Goal: Navigation & Orientation: Find specific page/section

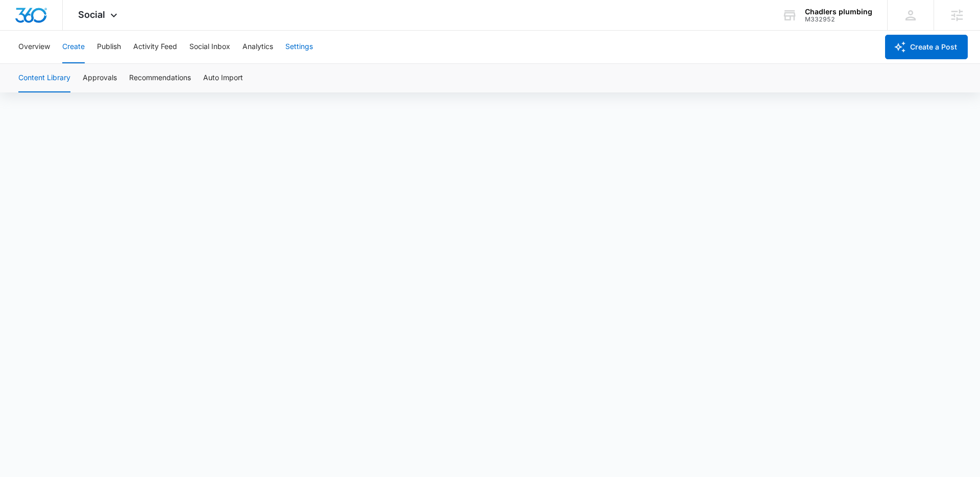
click at [302, 48] on button "Settings" at bounding box center [299, 47] width 28 height 33
click at [82, 48] on button "Create" at bounding box center [73, 47] width 22 height 33
click at [97, 69] on button "Approvals" at bounding box center [100, 78] width 34 height 29
click at [113, 15] on icon at bounding box center [114, 18] width 12 height 12
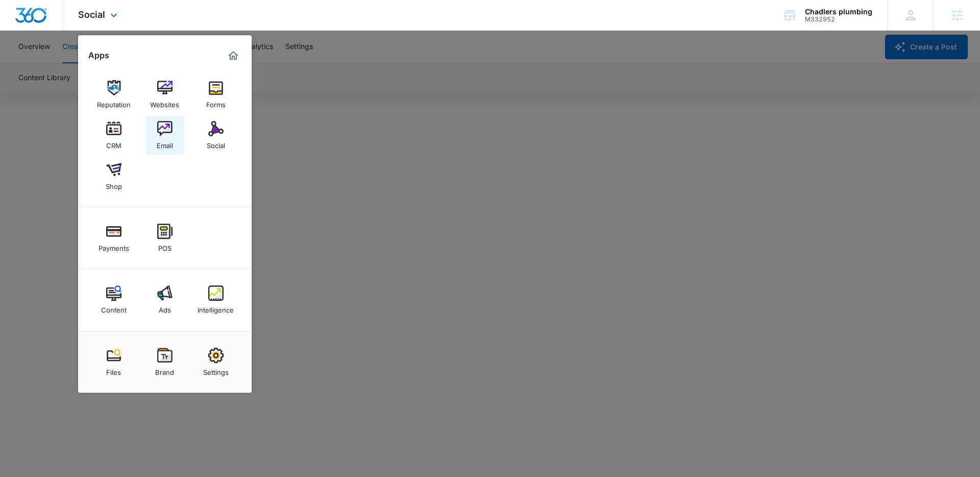
click at [165, 131] on img at bounding box center [164, 128] width 15 height 15
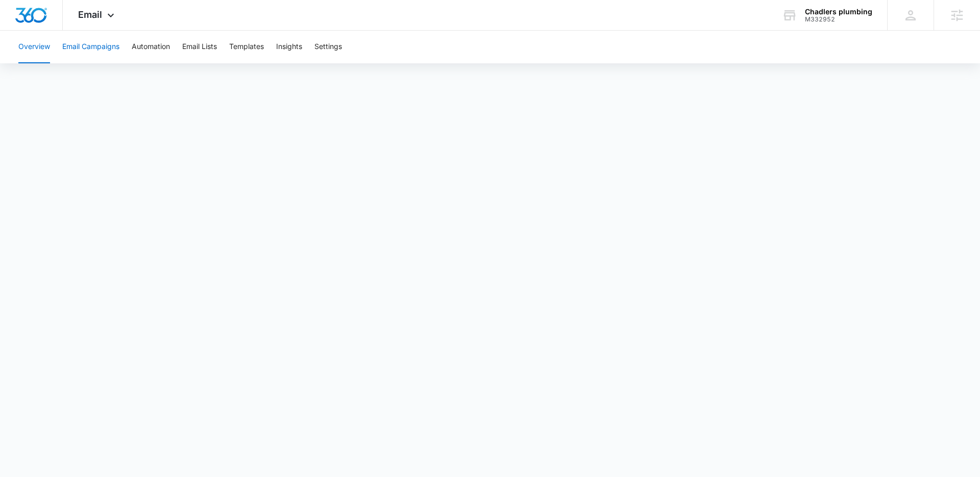
click at [112, 51] on button "Email Campaigns" at bounding box center [90, 47] width 57 height 33
click at [86, 46] on button "Email Campaigns" at bounding box center [90, 47] width 57 height 33
click at [32, 44] on button "Overview" at bounding box center [34, 47] width 32 height 33
click at [87, 45] on button "Email Campaigns" at bounding box center [90, 47] width 57 height 33
click at [109, 12] on icon at bounding box center [111, 18] width 12 height 12
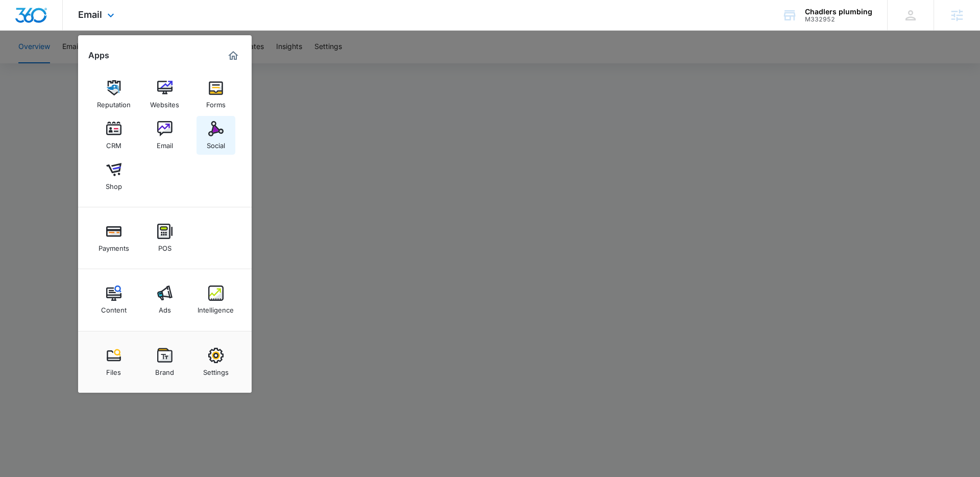
click at [209, 123] on img at bounding box center [215, 128] width 15 height 15
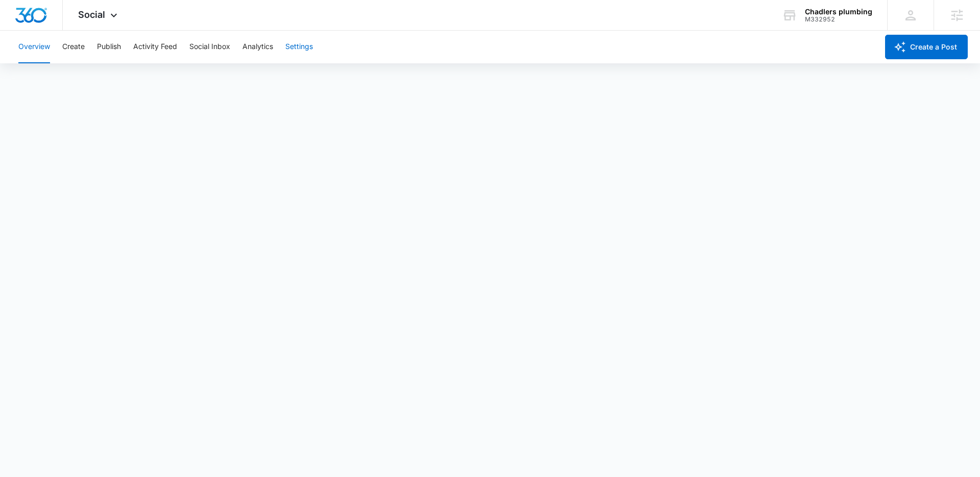
click at [300, 45] on button "Settings" at bounding box center [299, 47] width 28 height 33
